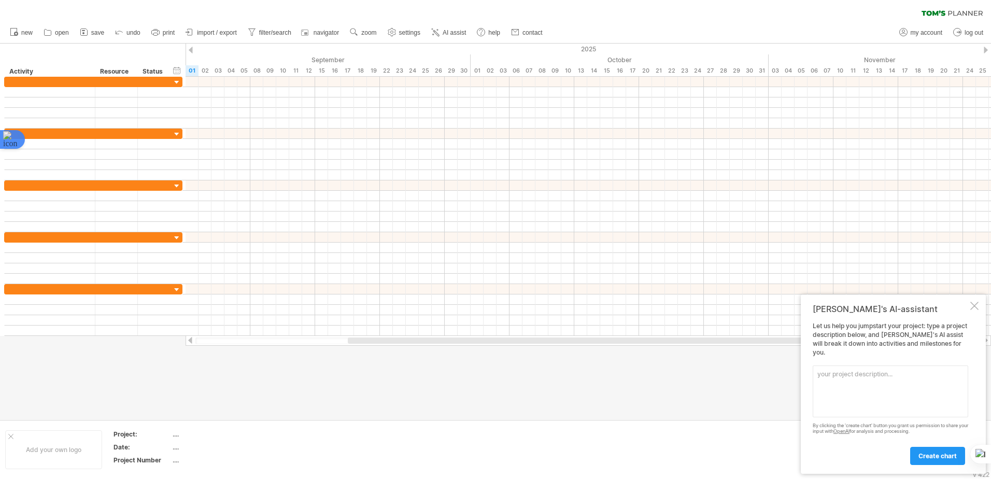
type textarea "光電資材部主管到職計畫"
paste textarea "光電資材部主管到職計畫"
paste textarea "所設計的詳細到職計畫，分為三個階段，涵蓋目標、任務、時間表、成果指標與執行方式，並可直接用於 [PERSON_NAME]'s Planner 製作甘特圖。"
type textarea "光電資材部主管到職計畫 所設計的詳細到職計畫，分為三個階段，涵蓋目標、任務、時間表、成果指標與執行方式，並可直接用於 [PERSON_NAME]'s Plan…"
click at [932, 459] on span "create chart" at bounding box center [937, 456] width 38 height 8
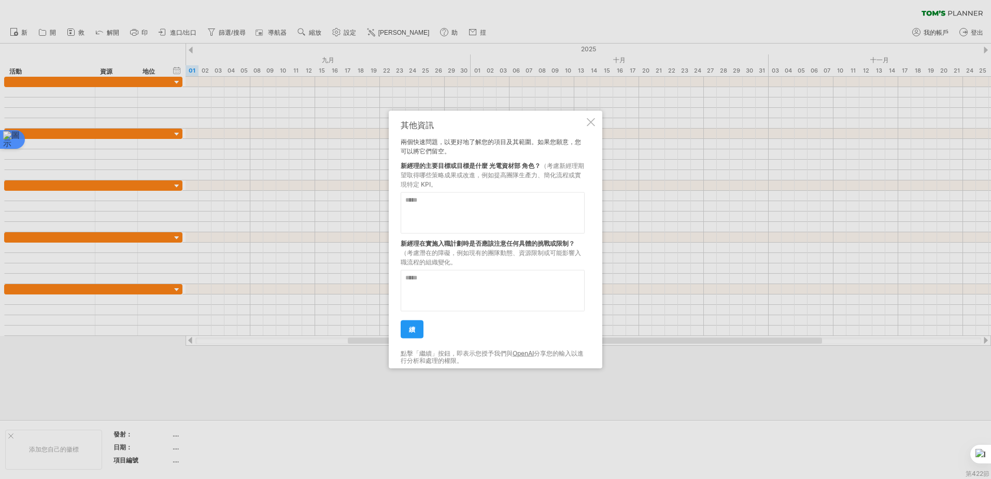
drag, startPoint x: 403, startPoint y: 166, endPoint x: 428, endPoint y: 167, distance: 24.9
click at [428, 167] on div "新經理的主要目標或目標是什麼 光電資材部 角色？ （考慮新經理期望取得哪些策略成果或改進，例如提高團隊生產力、簡化流程或實現特定 KPI。" at bounding box center [493, 172] width 184 height 33
click at [486, 208] on textarea at bounding box center [493, 212] width 184 height 41
paste textarea "******** ******** ********"
click at [458, 220] on textarea "******** ******** ********" at bounding box center [493, 212] width 184 height 41
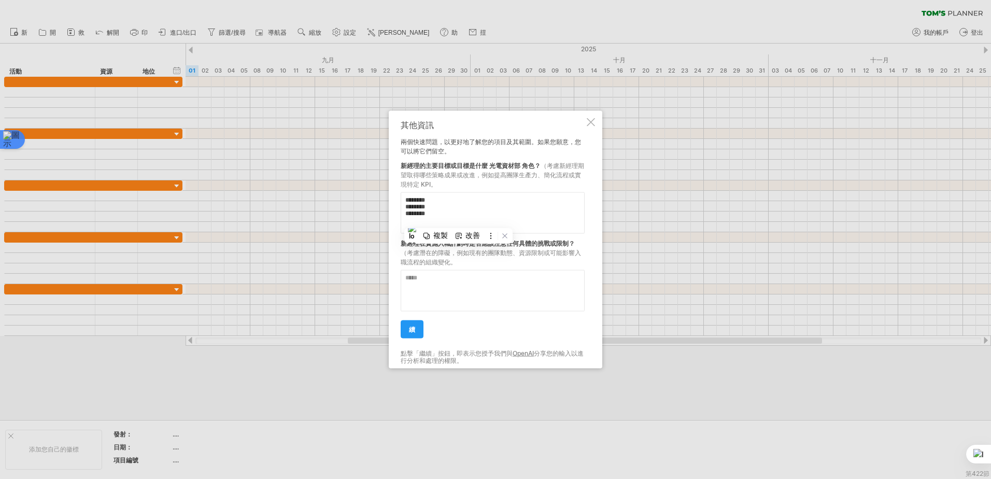
paste textarea "**********"
type textarea "**********"
click at [497, 283] on textarea at bounding box center [493, 290] width 184 height 41
paste textarea "**********"
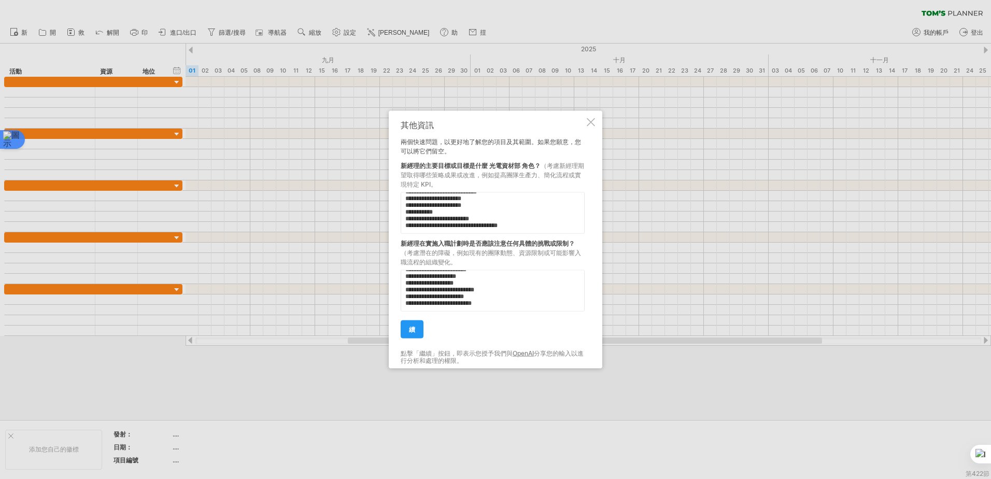
scroll to position [38, 0]
paste textarea "**********"
type textarea "**********"
click at [406, 324] on link "續" at bounding box center [412, 329] width 23 height 18
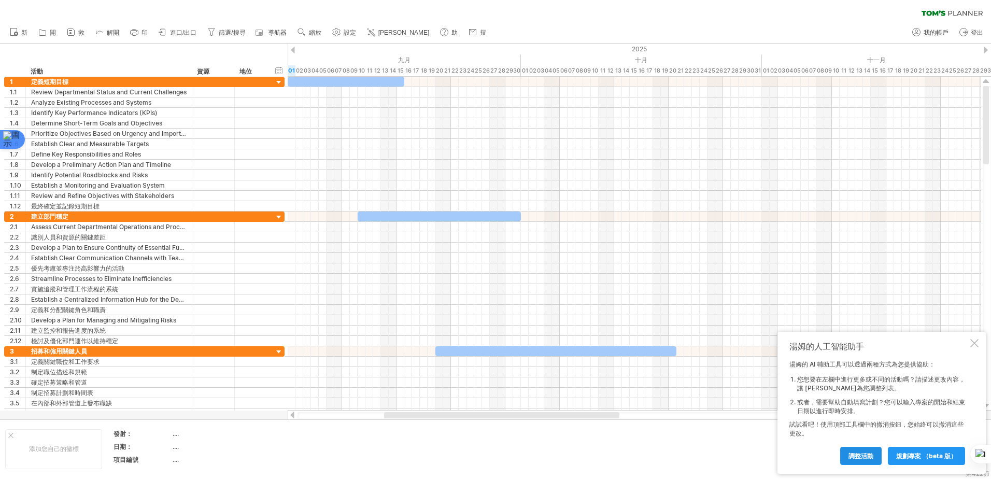
click at [857, 460] on link "調整活動" at bounding box center [860, 456] width 41 height 18
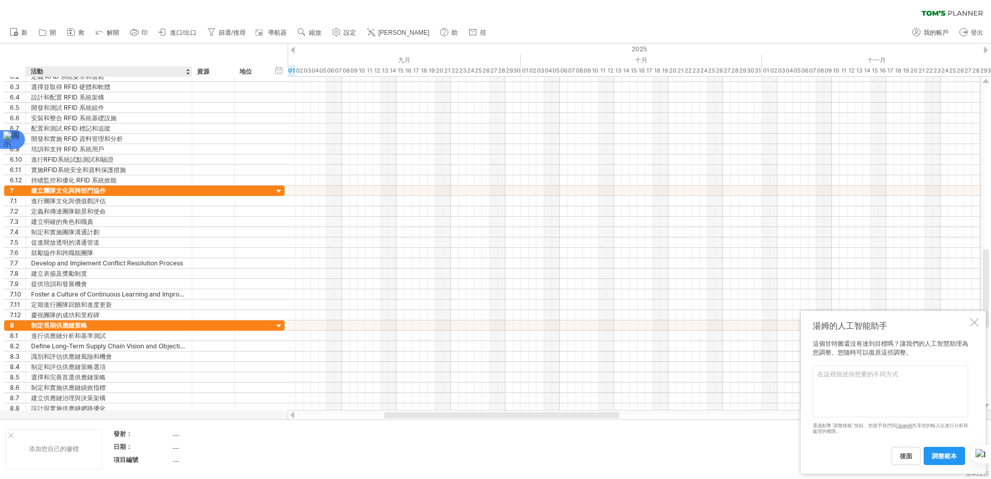
click at [65, 456] on div "添加您自己的徽標" at bounding box center [53, 449] width 97 height 40
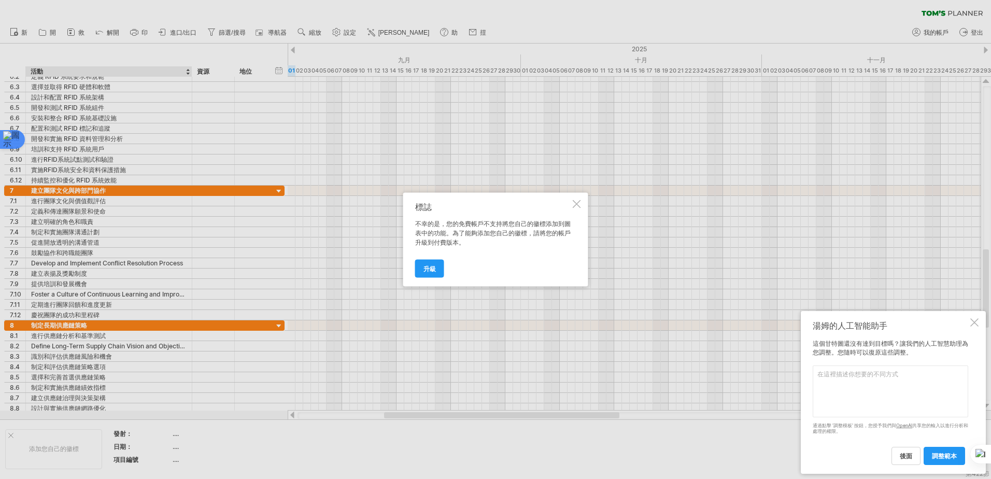
click at [578, 200] on div at bounding box center [577, 204] width 8 height 8
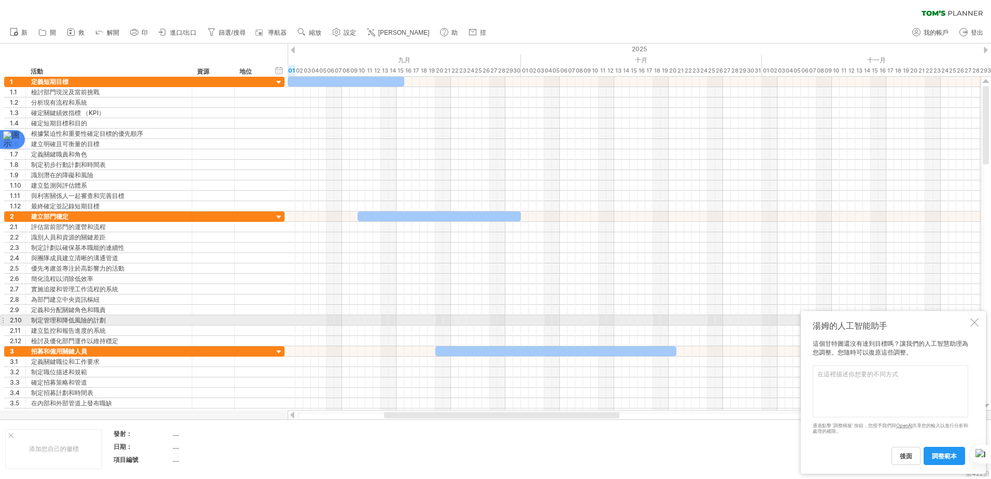
click at [975, 325] on div at bounding box center [974, 322] width 8 height 8
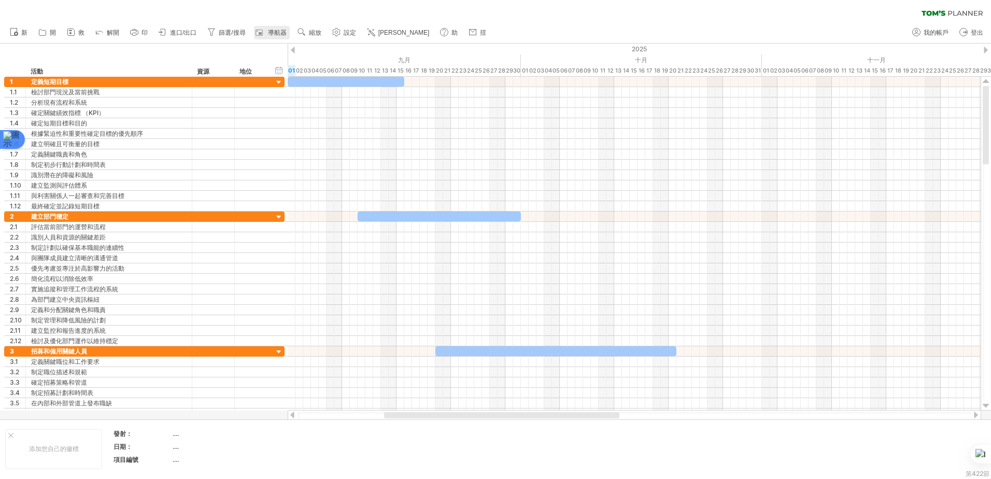
click at [271, 34] on span "導航器" at bounding box center [277, 32] width 19 height 7
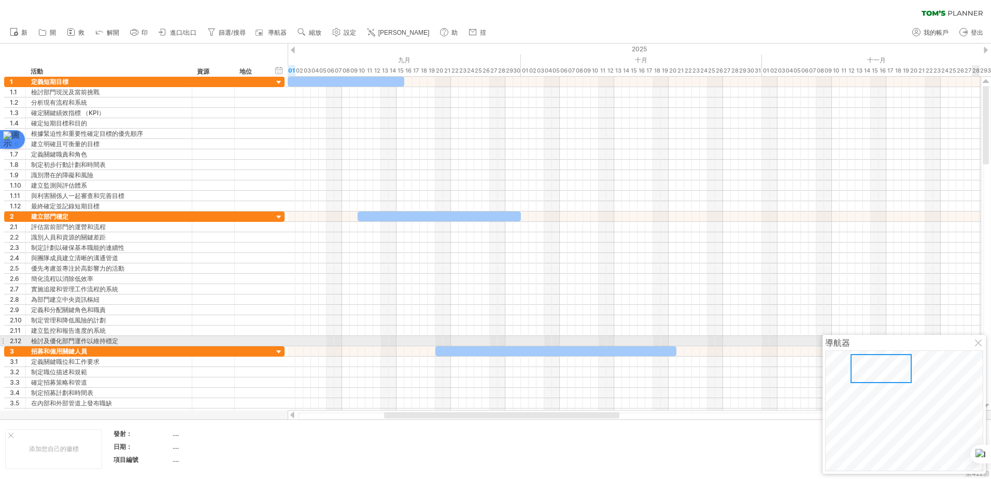
click at [976, 342] on div at bounding box center [979, 343] width 8 height 8
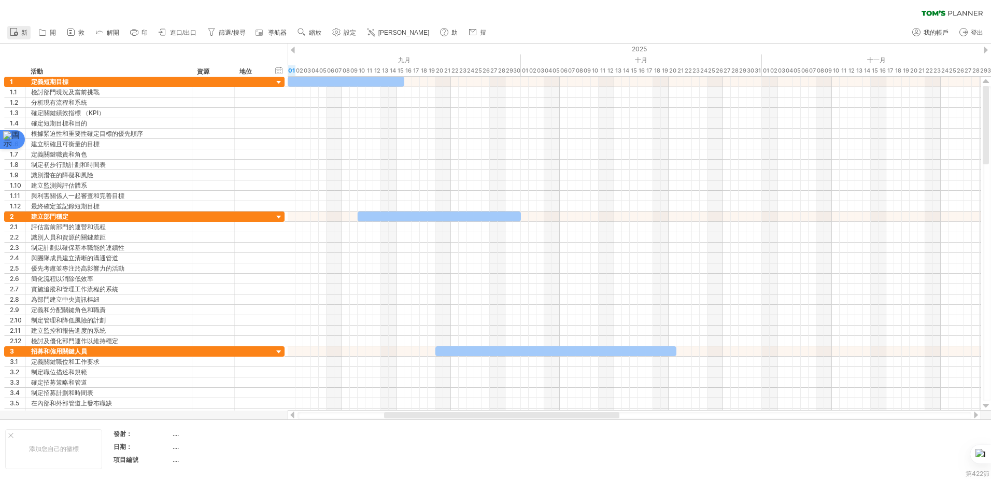
click at [28, 36] on link "新" at bounding box center [18, 32] width 23 height 13
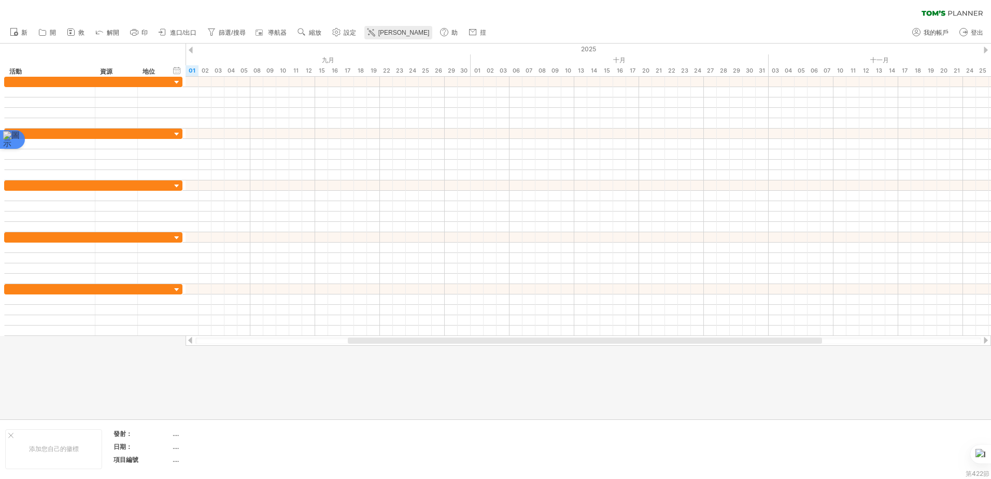
click at [385, 35] on span "[PERSON_NAME]" at bounding box center [403, 32] width 51 height 7
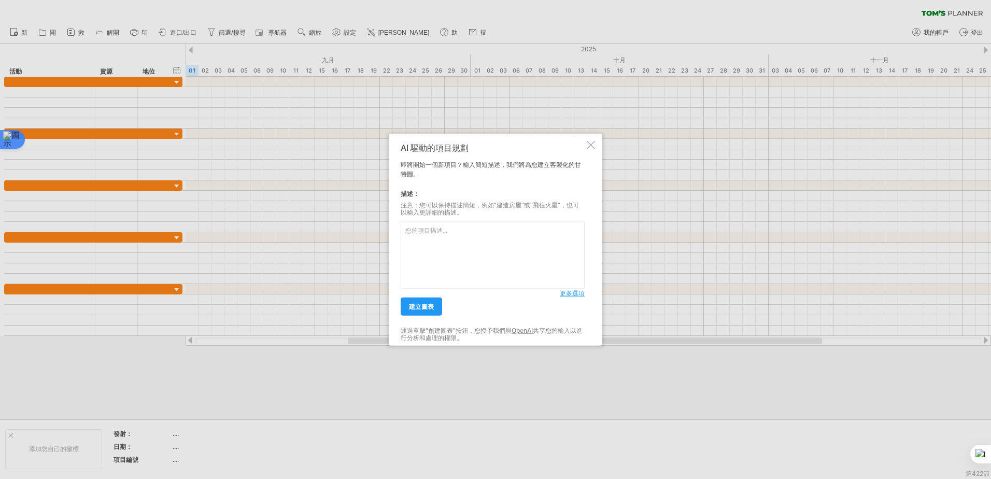
click at [481, 234] on textarea at bounding box center [493, 255] width 184 height 67
click at [502, 236] on textarea "久元電子光電資材部主管" at bounding box center [493, 255] width 184 height 67
paste textarea "光電資材部主管到職計畫"
paste textarea "目標： 快速掌握部門現況 建立基本管理制度 穩定部門運作流程"
paste textarea "任務 時間 成果指標 備註 部門現況盤點 9/2–9/6 完成流程圖與痛點報告 含製造部、工程部、庫房 生管與物管職缺定義 9/3–9/5 JD文件完成並交人…"
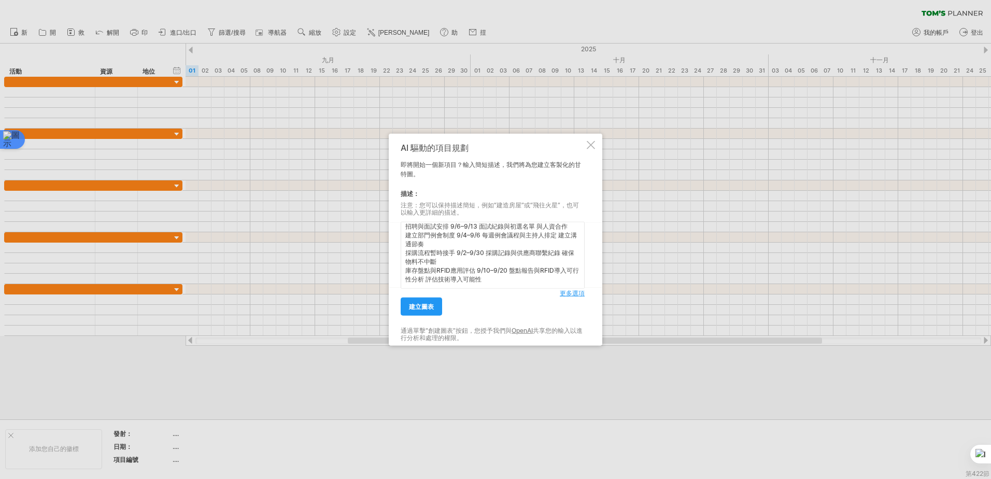
scroll to position [100, 0]
type textarea "光電資材部主管到職計畫 目標： 快速掌握部門現況 建立基本管理制度 穩定部門運作流程 任務 時間 成果指標 備註 部門現況盤點 9/2–9/6 完成流程圖與痛…"
click at [426, 312] on link "建立圖表" at bounding box center [421, 306] width 41 height 18
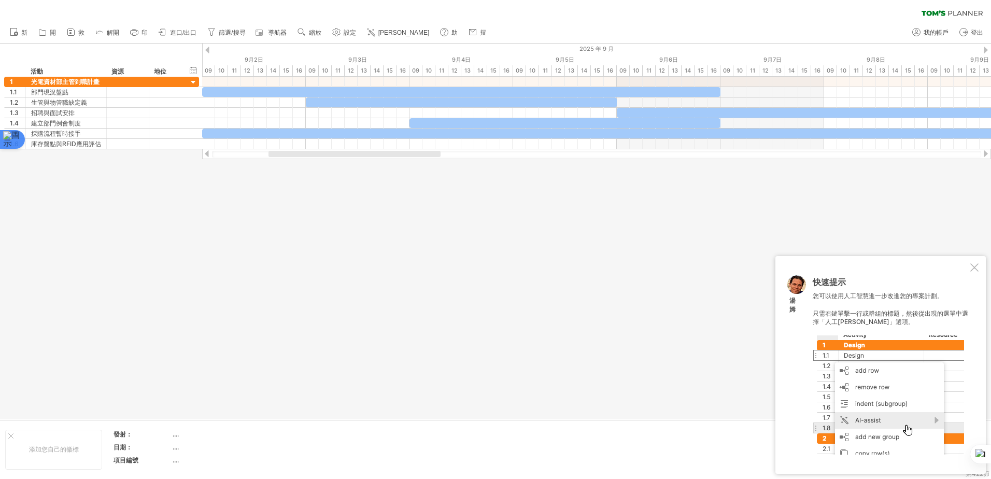
click at [978, 268] on div "快速提示 您可以使用人工智慧進一步改進您的專案計劃。 只需右鍵單擊一行或群組的標題，然後從出現的選單中選擇「人工智慧輔助」選項。 [GEOGRAPHIC_DA…" at bounding box center [880, 365] width 210 height 218
click at [978, 266] on div "快速提示 您可以使用人工智慧進一步改進您的專案計劃。 只需右鍵單擊一行或群組的標題，然後從出現的選單中選擇「人工智慧輔助」選項。 [GEOGRAPHIC_DA…" at bounding box center [880, 365] width 210 height 218
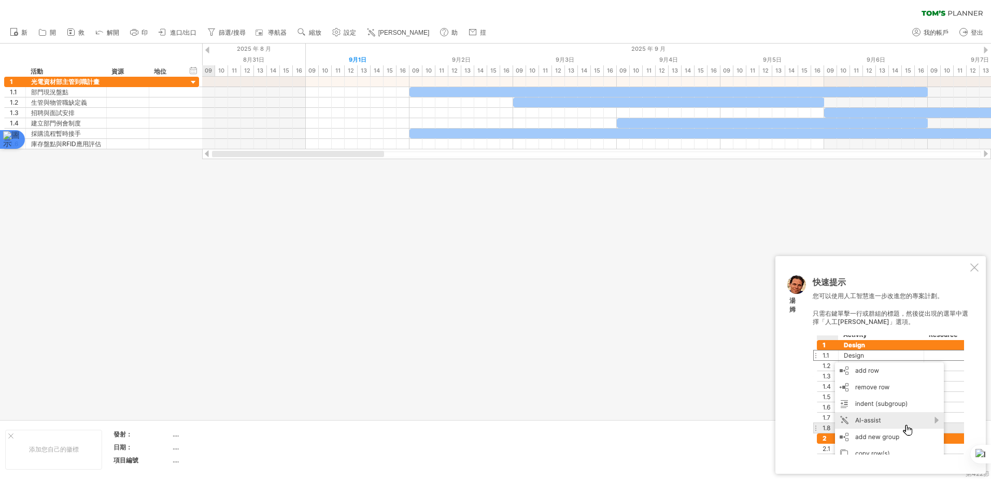
drag, startPoint x: 418, startPoint y: 155, endPoint x: 222, endPoint y: 187, distance: 197.9
click at [222, 187] on div "Trying to reach [DOMAIN_NAME] Connected again... 0% clear filter 新 1" at bounding box center [495, 239] width 991 height 479
